Goal: Task Accomplishment & Management: Manage account settings

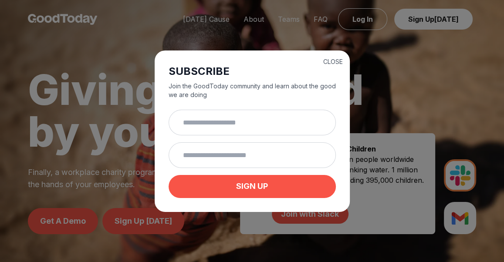
click at [323, 62] on button "CLOSE" at bounding box center [333, 61] width 20 height 9
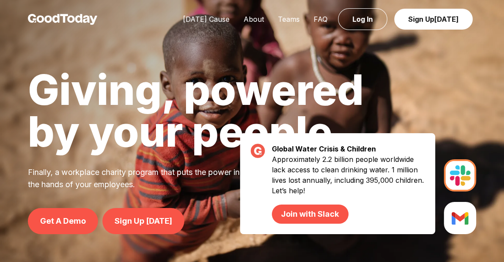
click at [363, 18] on link "Log In" at bounding box center [362, 19] width 49 height 22
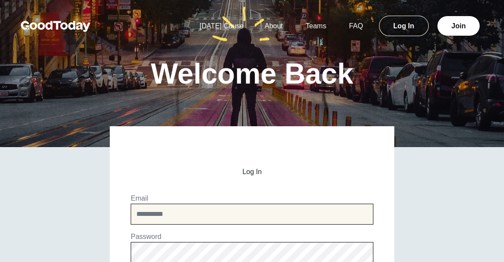
type input "**********"
click at [177, 215] on input "**********" at bounding box center [252, 214] width 243 height 21
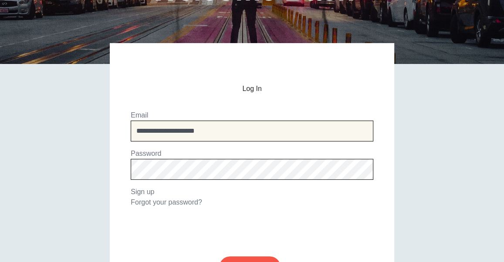
scroll to position [87, 0]
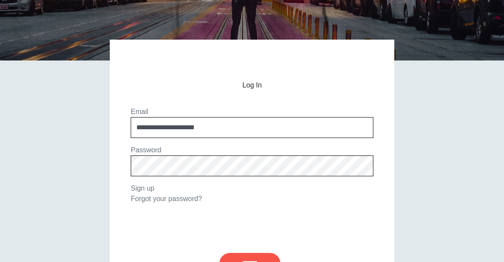
click at [254, 253] on input "******" at bounding box center [250, 263] width 61 height 21
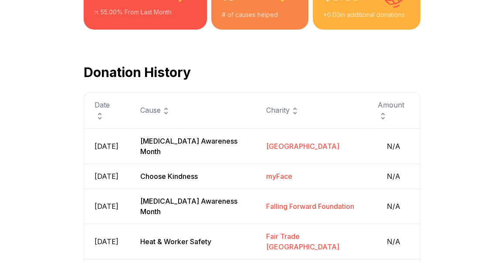
scroll to position [261, 0]
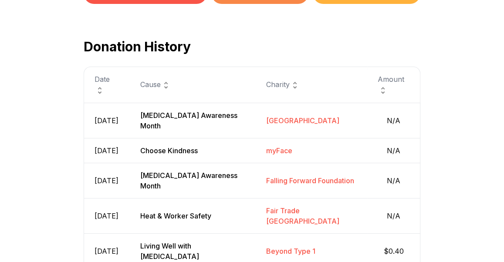
click at [392, 116] on span "N/A" at bounding box center [394, 120] width 32 height 10
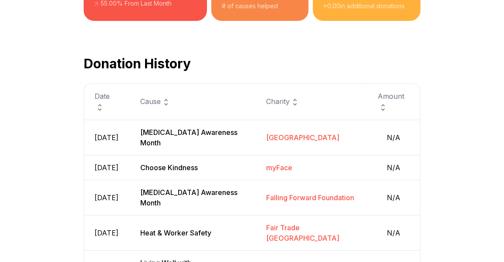
scroll to position [0, 0]
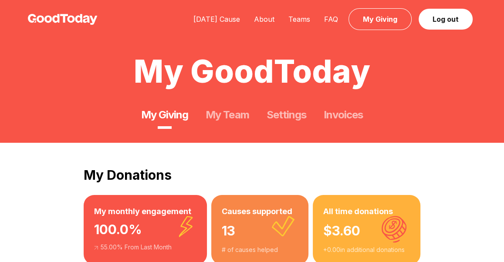
click at [217, 115] on link "My Team" at bounding box center [227, 115] width 43 height 14
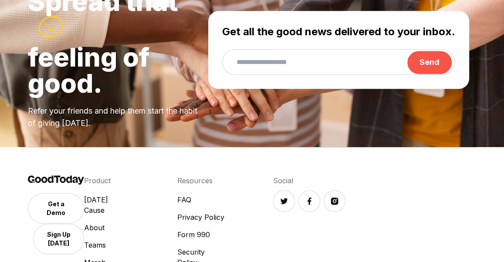
scroll to position [261, 0]
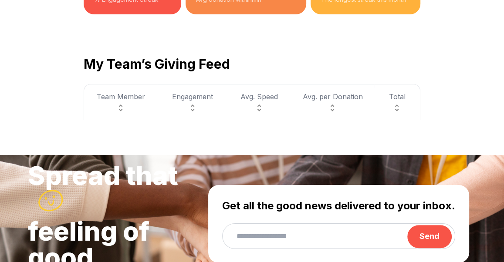
click at [119, 107] on img at bounding box center [120, 108] width 10 height 10
click at [120, 106] on img at bounding box center [120, 108] width 10 height 10
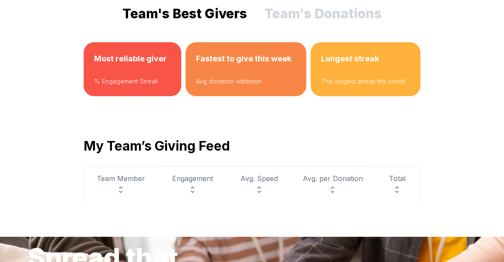
scroll to position [174, 0]
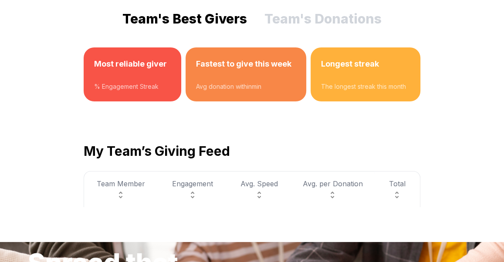
click at [226, 80] on div at bounding box center [245, 76] width 99 height 12
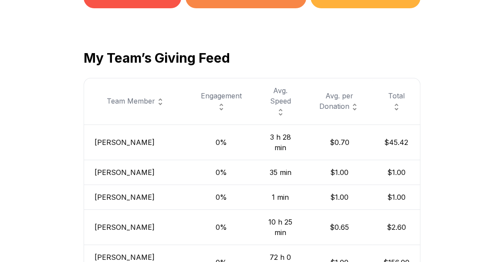
scroll to position [261, 0]
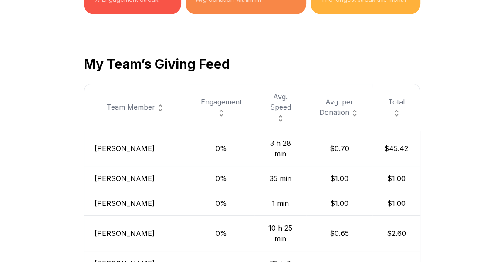
click at [216, 108] on img at bounding box center [221, 113] width 10 height 10
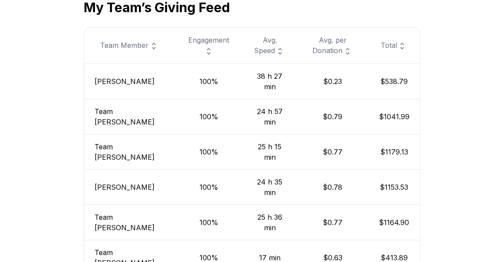
scroll to position [348, 0]
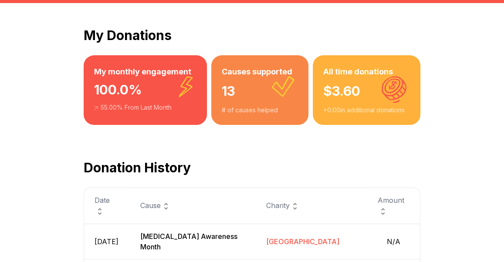
scroll to position [174, 0]
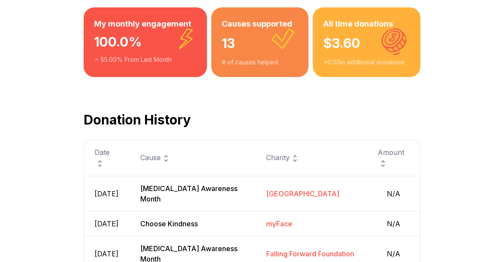
click at [144, 60] on div "55.00 % From Last Month" at bounding box center [145, 59] width 102 height 9
click at [262, 36] on div "13" at bounding box center [260, 44] width 76 height 28
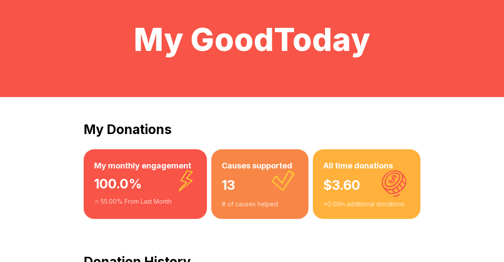
scroll to position [0, 0]
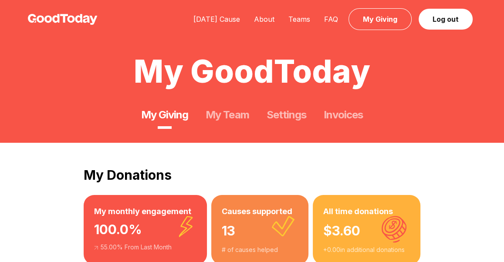
click at [302, 113] on link "Settings" at bounding box center [287, 115] width 40 height 14
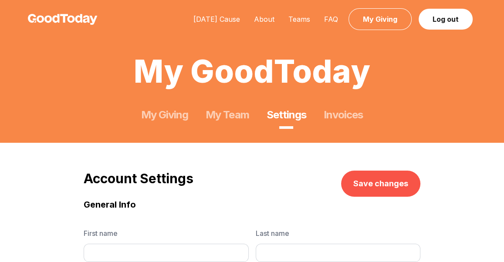
type input "******"
type input "*******"
type input "**********"
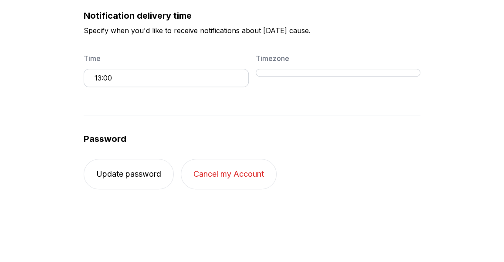
scroll to position [348, 0]
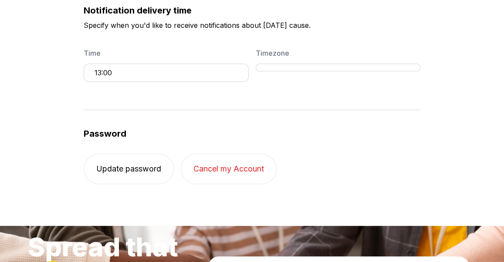
click at [130, 69] on button "13:00" at bounding box center [166, 73] width 165 height 18
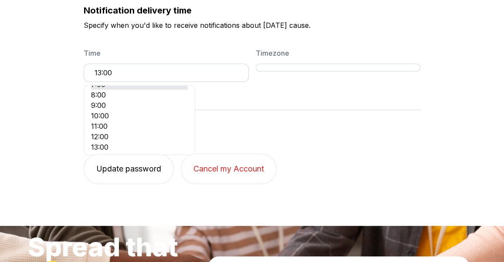
scroll to position [80, 0]
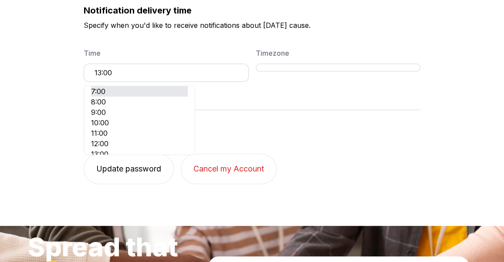
click at [116, 86] on li "7:00" at bounding box center [139, 91] width 97 height 10
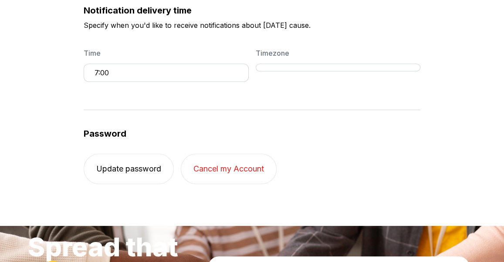
scroll to position [261, 0]
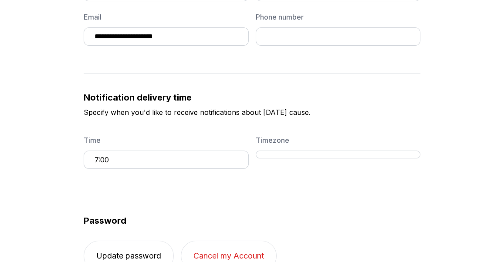
click at [300, 197] on div "Password Update password Cancel my Account" at bounding box center [252, 234] width 337 height 74
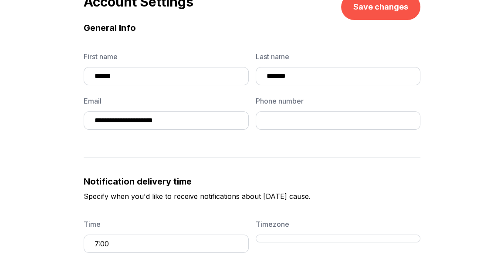
scroll to position [174, 0]
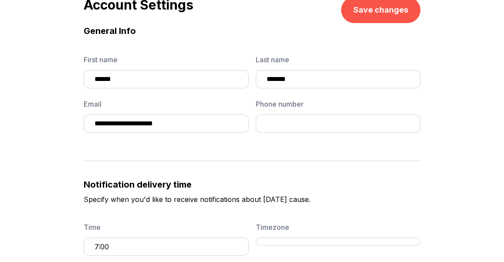
click at [267, 244] on div "Timezone" at bounding box center [338, 239] width 165 height 34
click at [265, 239] on button "Timezone" at bounding box center [338, 242] width 165 height 8
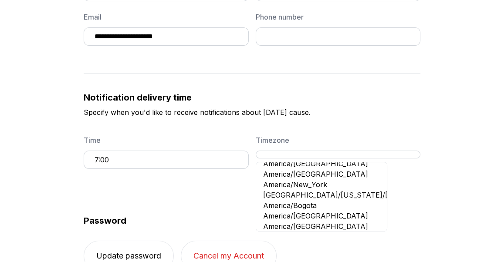
scroll to position [159, 0]
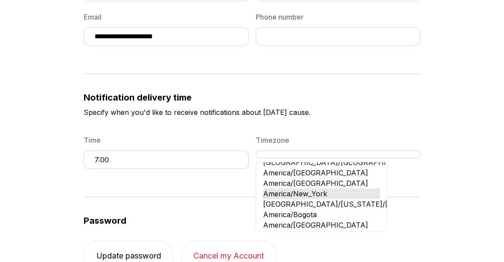
click at [304, 194] on li "America/New_York" at bounding box center [321, 194] width 117 height 10
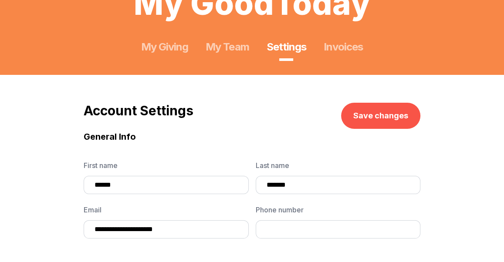
scroll to position [0, 0]
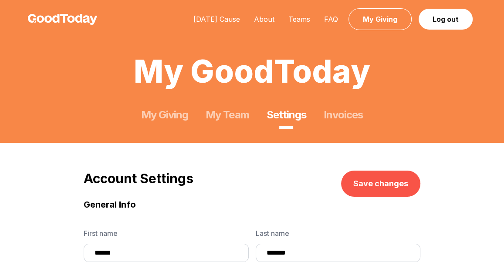
click at [331, 118] on link "Invoices" at bounding box center [343, 115] width 39 height 14
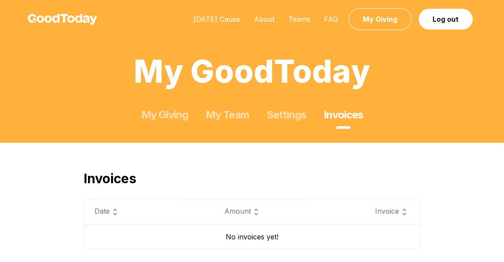
click at [183, 116] on link "My Giving" at bounding box center [164, 115] width 47 height 14
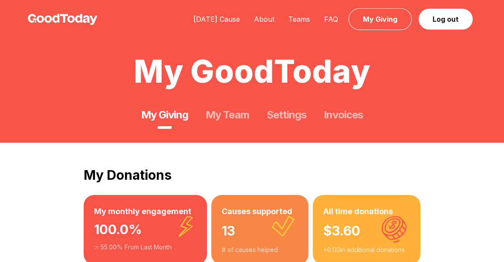
click at [228, 117] on link "My Team" at bounding box center [227, 115] width 43 height 14
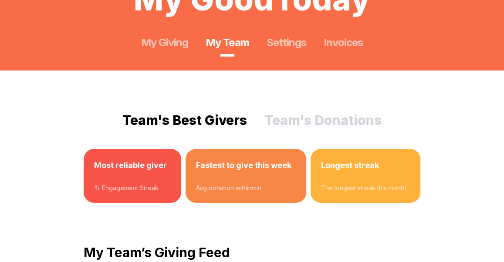
scroll to position [87, 0]
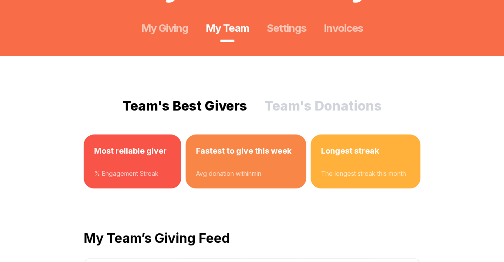
click at [310, 99] on button "Team's Donations" at bounding box center [322, 106] width 117 height 16
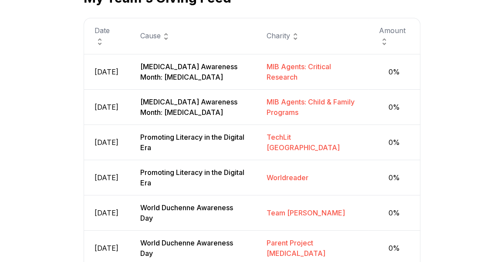
scroll to position [348, 0]
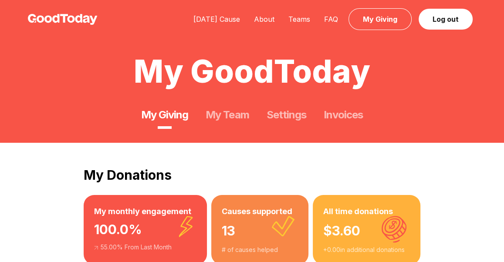
scroll to position [87, 0]
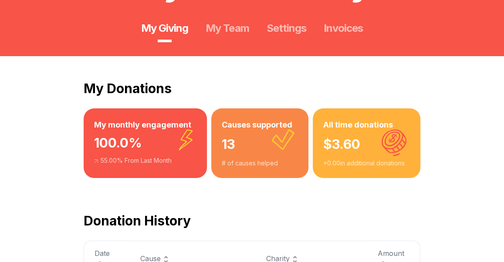
click at [237, 29] on link "My Team" at bounding box center [227, 28] width 43 height 14
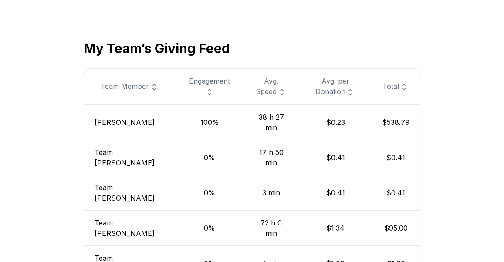
scroll to position [261, 0]
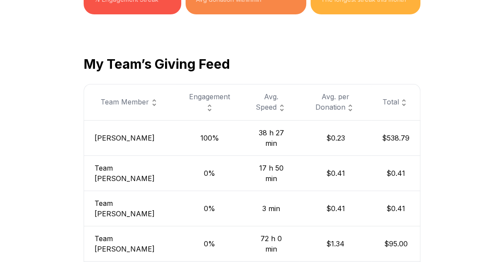
click at [255, 98] on div "Avg. Speed" at bounding box center [271, 102] width 35 height 22
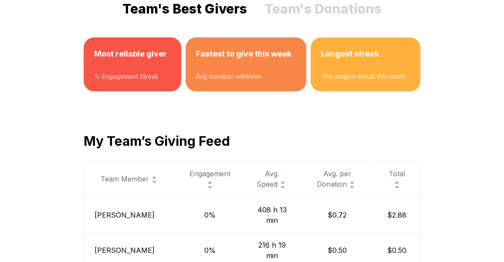
scroll to position [174, 0]
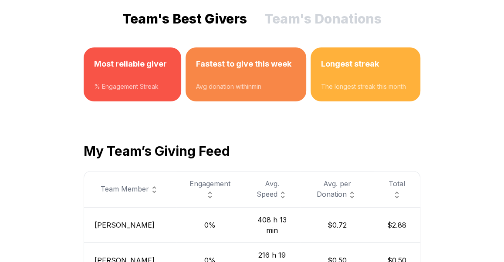
click at [265, 185] on div "Avg. Speed" at bounding box center [272, 190] width 36 height 22
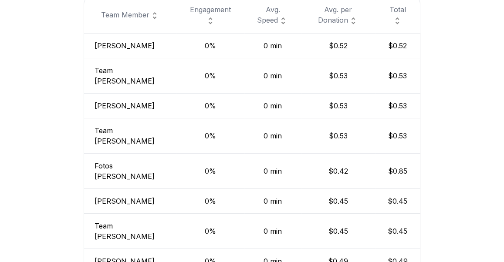
scroll to position [261, 0]
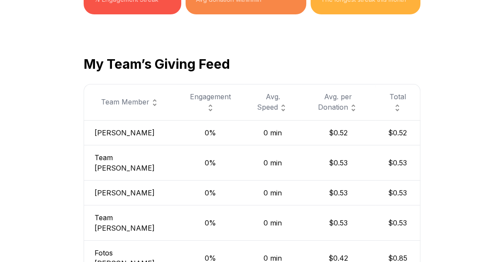
click at [402, 100] on div "Total" at bounding box center [397, 102] width 24 height 22
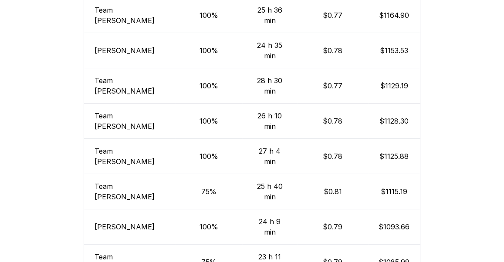
scroll to position [435, 0]
